Goal: Task Accomplishment & Management: Manage account settings

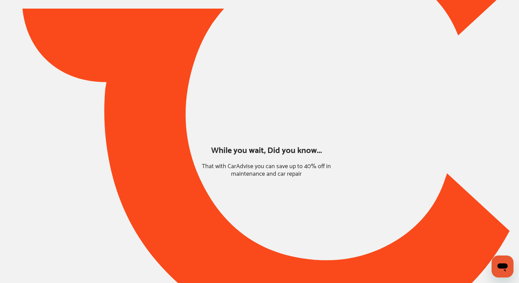
type input "*****"
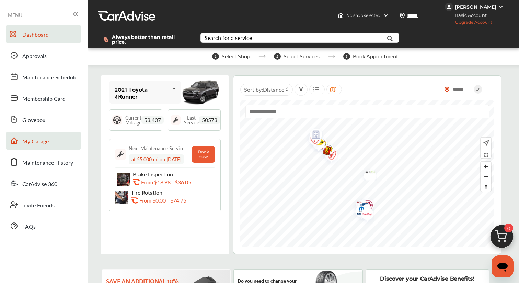
click at [44, 138] on span "My Garage" at bounding box center [35, 141] width 26 height 9
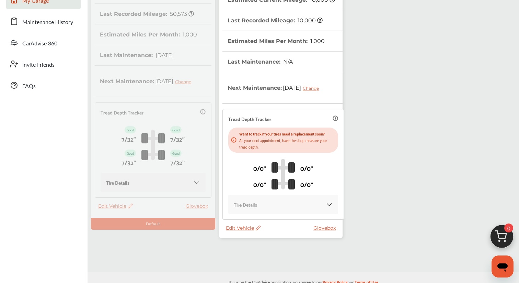
scroll to position [153, 0]
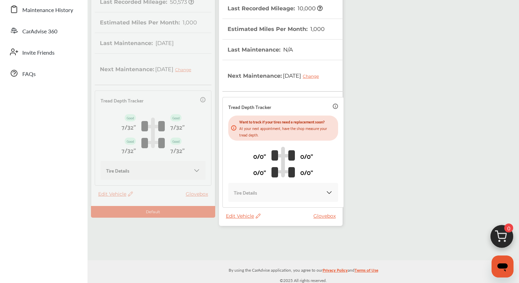
click at [129, 200] on div "2021 Toyota 4Runner VIN : Estimated Current Mileage : 53,407 Last Recorded Mile…" at bounding box center [217, 80] width 256 height 318
click at [258, 213] on icon at bounding box center [257, 215] width 7 height 5
click at [267, 241] on div "Use this vehicle" at bounding box center [289, 241] width 62 height 11
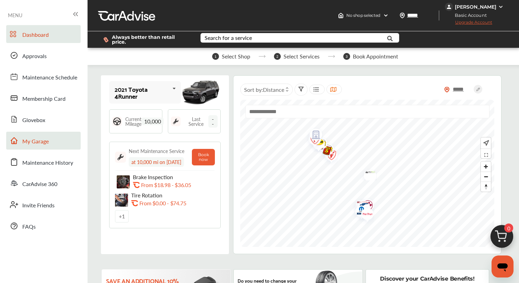
click at [49, 142] on link "My Garage" at bounding box center [43, 141] width 75 height 18
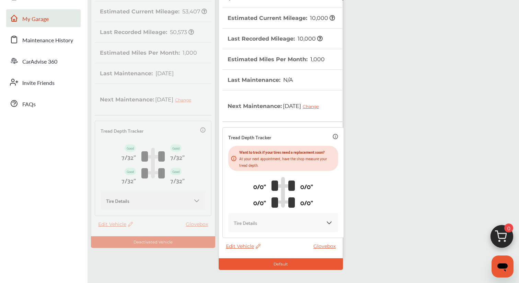
scroll to position [139, 0]
